Goal: Information Seeking & Learning: Learn about a topic

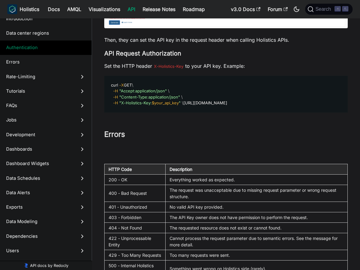
scroll to position [174, 0]
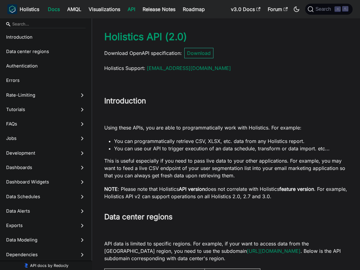
click at [55, 10] on link "Docs" at bounding box center [53, 9] width 19 height 10
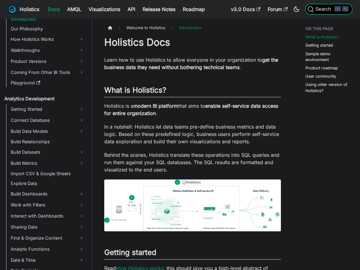
click at [322, 10] on span "Search" at bounding box center [324, 9] width 21 height 6
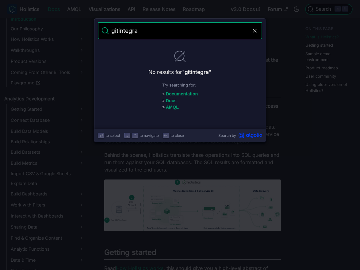
type input "git integra"
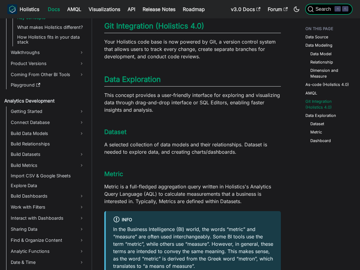
scroll to position [56, 0]
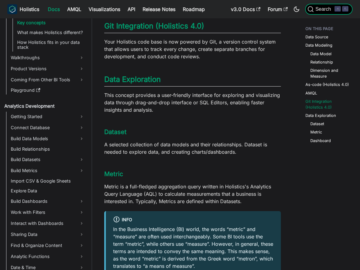
click at [311, 11] on icon "Search (Command+K)" at bounding box center [311, 9] width 6 height 6
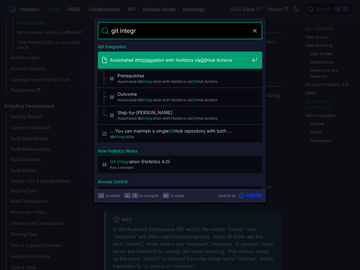
type input "git integra"
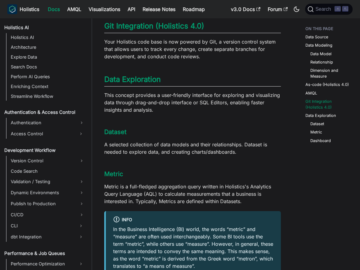
scroll to position [357, 0]
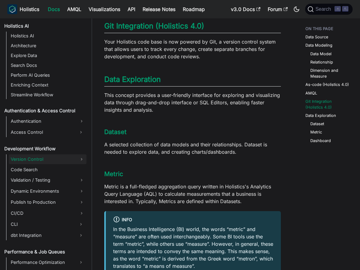
click at [43, 158] on link "Version Control" at bounding box center [48, 159] width 78 height 10
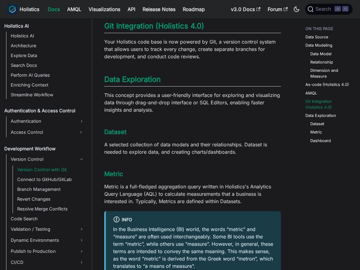
click at [49, 172] on link "Version Control with Git" at bounding box center [50, 169] width 71 height 9
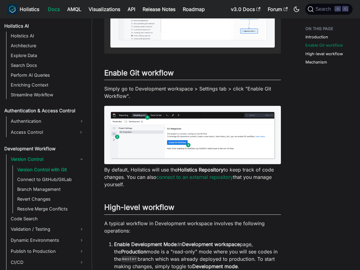
scroll to position [316, 0]
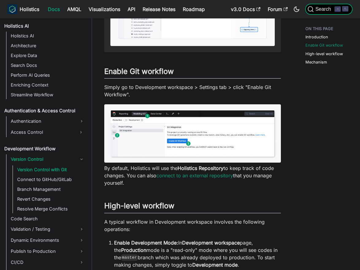
click at [327, 9] on span "Search" at bounding box center [324, 9] width 21 height 6
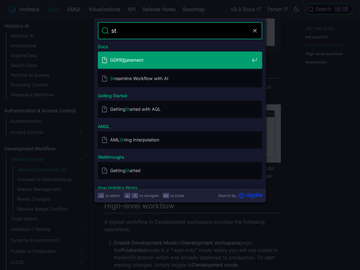
type input "s"
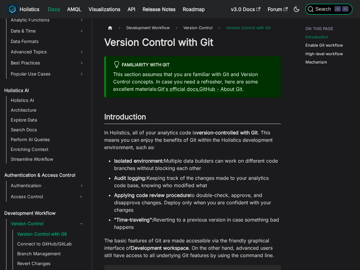
scroll to position [268, 0]
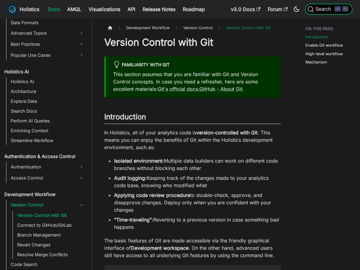
click at [326, 11] on span "Search" at bounding box center [324, 9] width 21 height 6
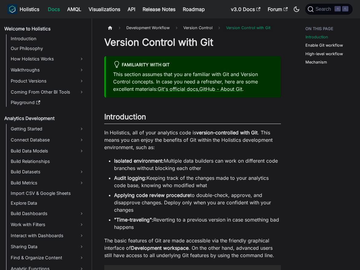
scroll to position [8, 0]
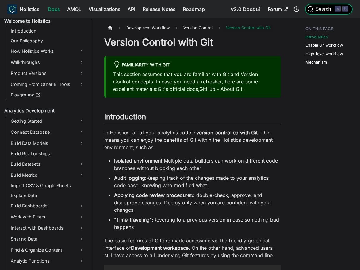
click at [323, 14] on button "Search ⌘ K" at bounding box center [329, 9] width 48 height 11
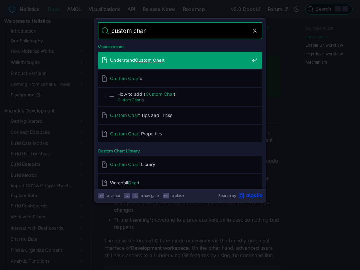
type input "custom chart"
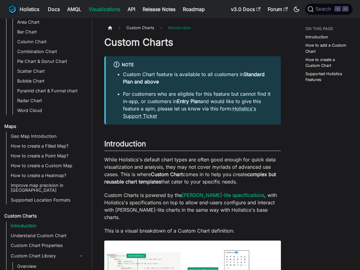
scroll to position [160, 0]
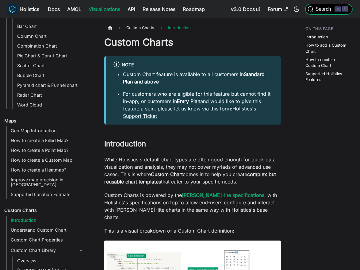
click at [318, 9] on span "Search" at bounding box center [324, 9] width 21 height 6
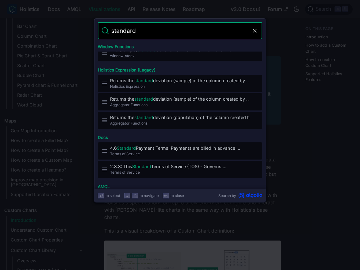
scroll to position [0, 0]
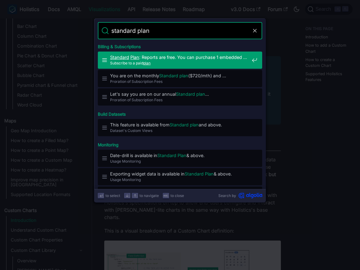
click at [191, 62] on span "Subscribe to a paid plan" at bounding box center [179, 63] width 139 height 6
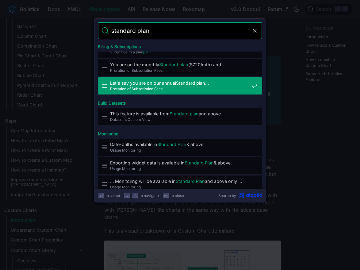
scroll to position [17, 0]
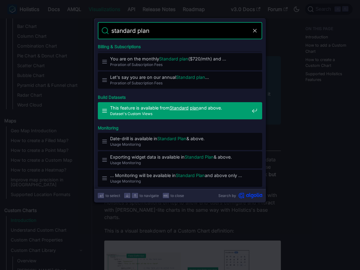
click at [186, 116] on span "Dataset's Custom Views" at bounding box center [179, 114] width 139 height 6
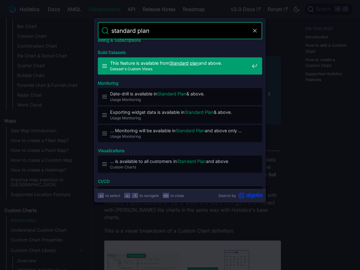
scroll to position [74, 0]
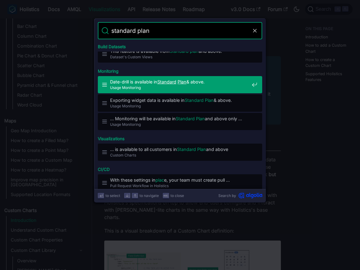
click at [197, 89] on span "Usage Monitoring" at bounding box center [179, 88] width 139 height 6
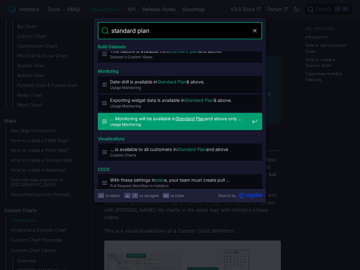
type input "standard plan"
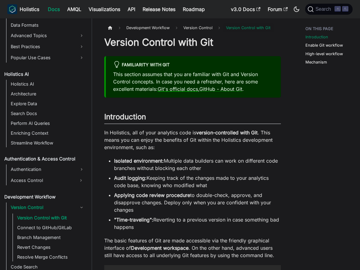
scroll to position [268, 0]
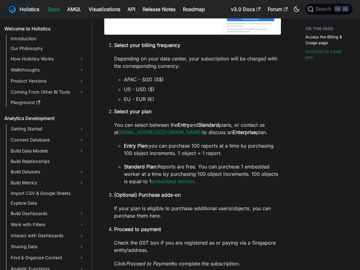
scroll to position [370, 0]
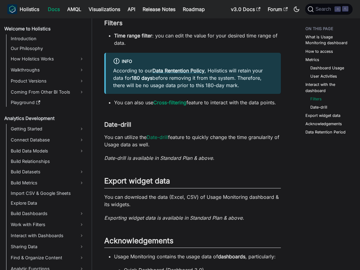
scroll to position [641, 0]
